Goal: Browse casually: Explore the website without a specific task or goal

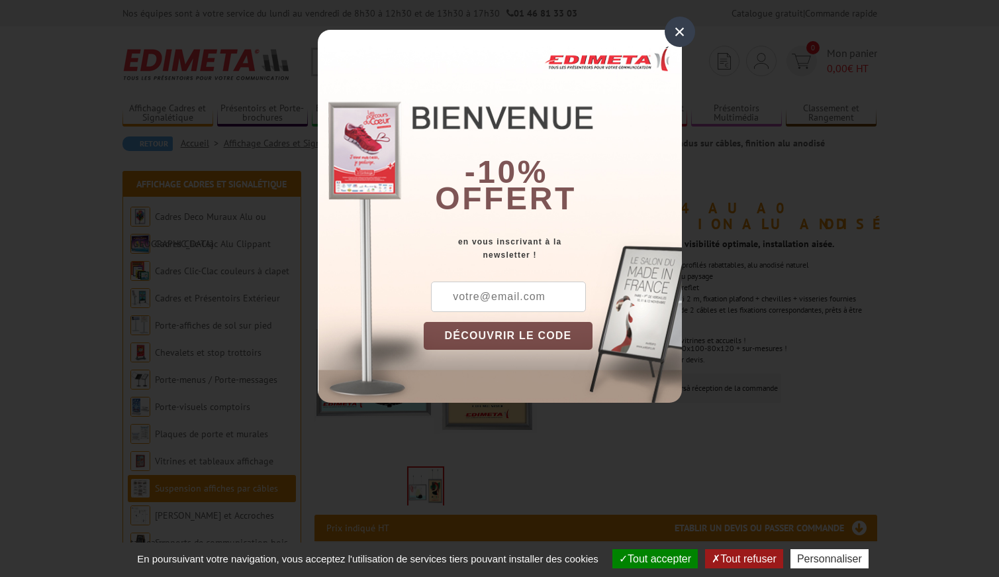
click at [678, 34] on div "×" at bounding box center [680, 32] width 30 height 30
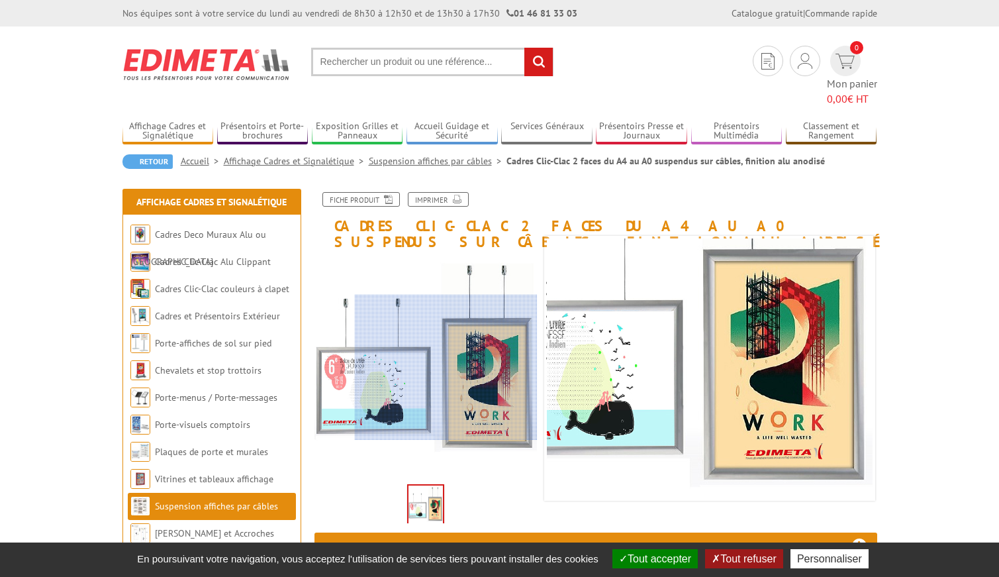
click at [490, 367] on div at bounding box center [446, 368] width 183 height 146
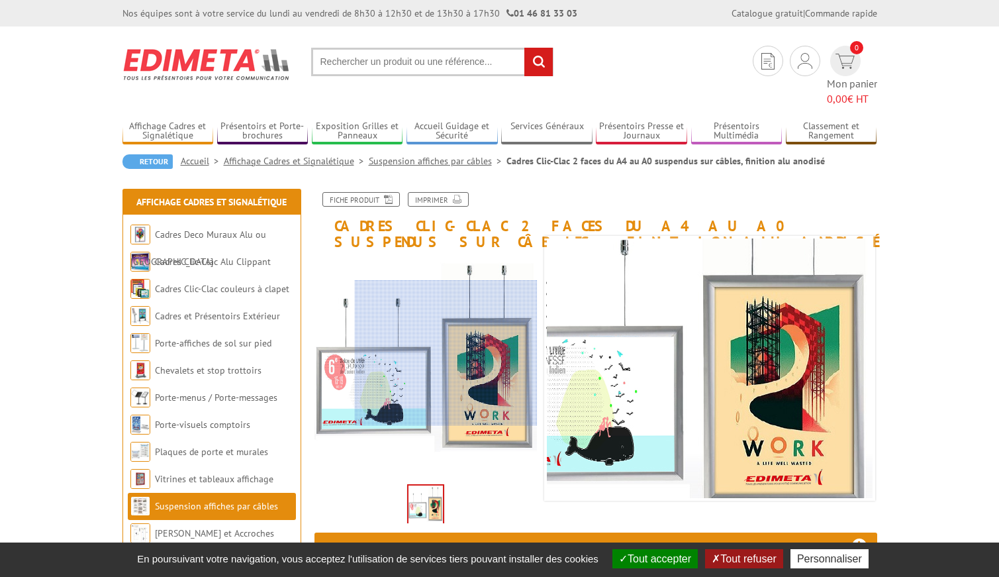
click at [474, 353] on div at bounding box center [446, 353] width 183 height 146
